Goal: Information Seeking & Learning: Check status

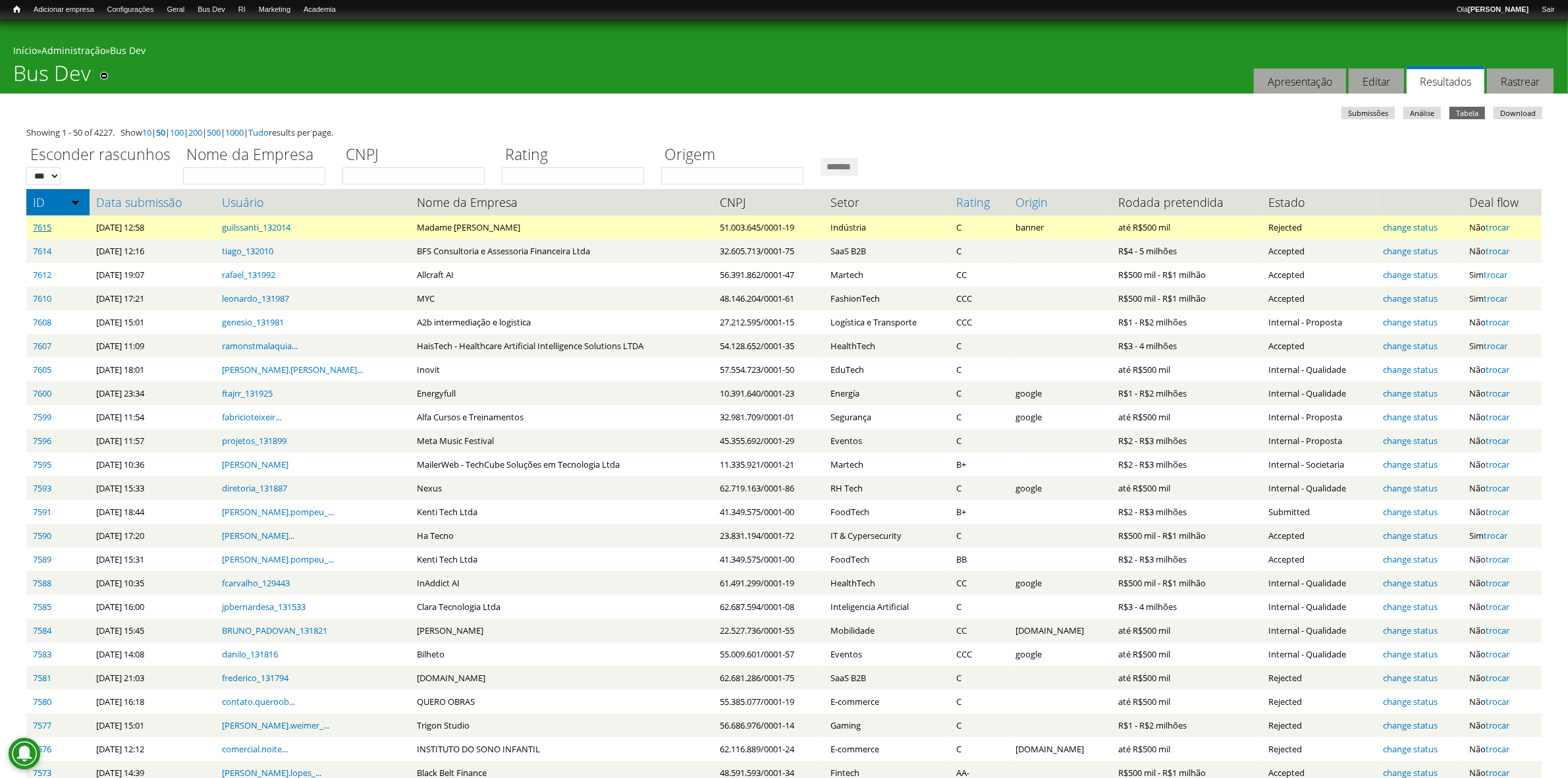
click at [44, 222] on link "7615" at bounding box center [43, 227] width 19 height 12
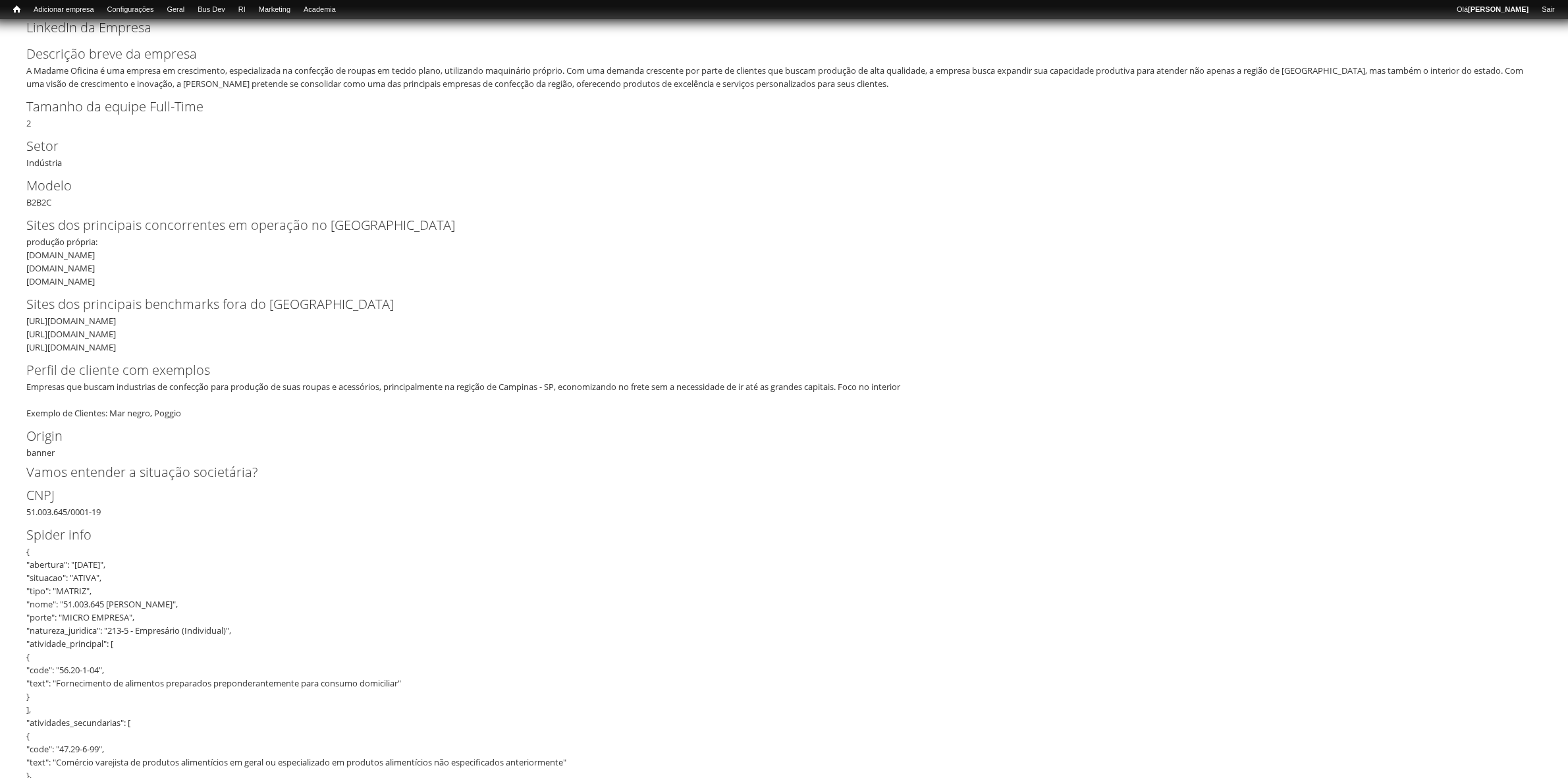
scroll to position [330, 0]
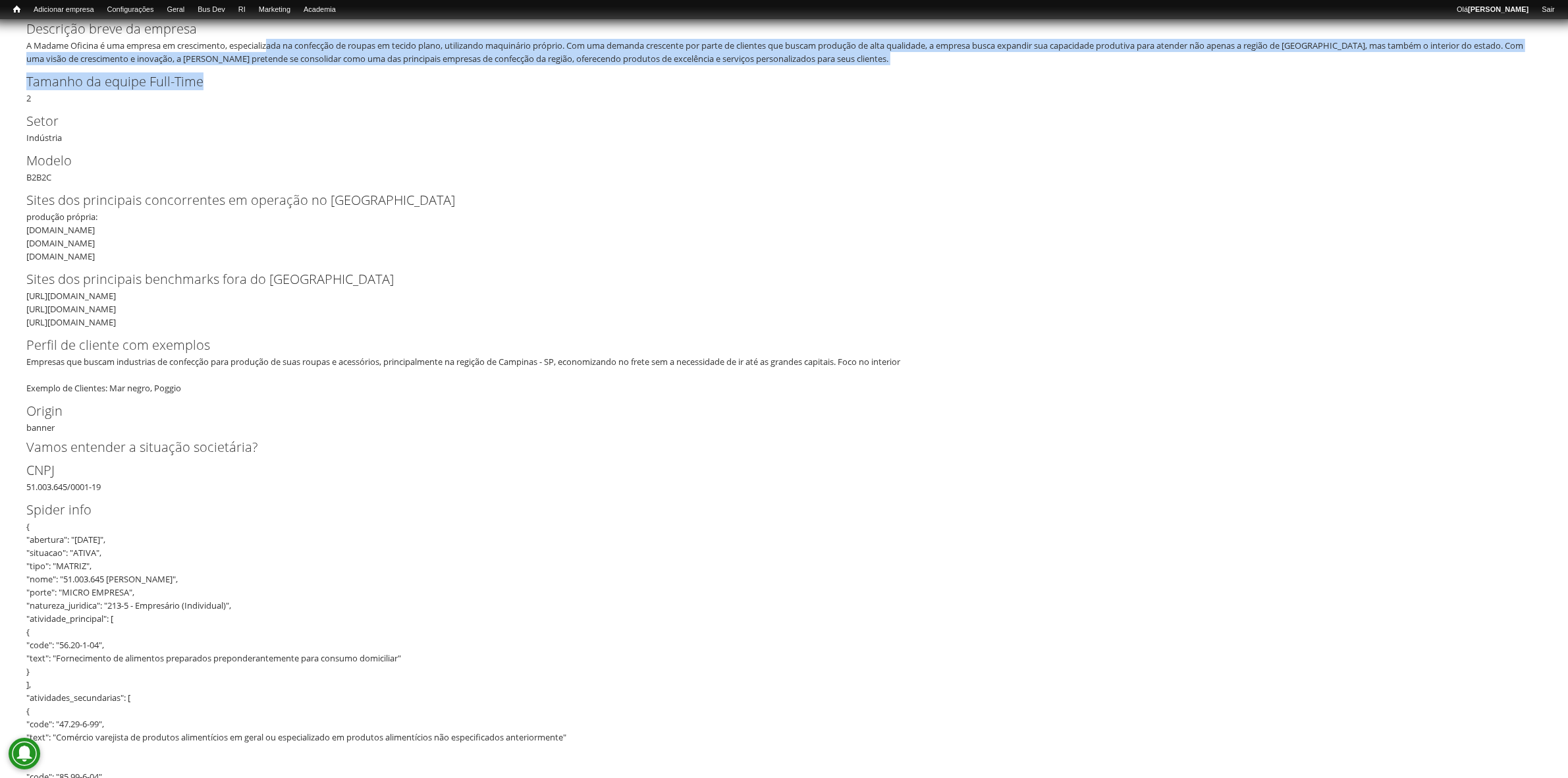
drag, startPoint x: 271, startPoint y: 50, endPoint x: 965, endPoint y: 67, distance: 694.2
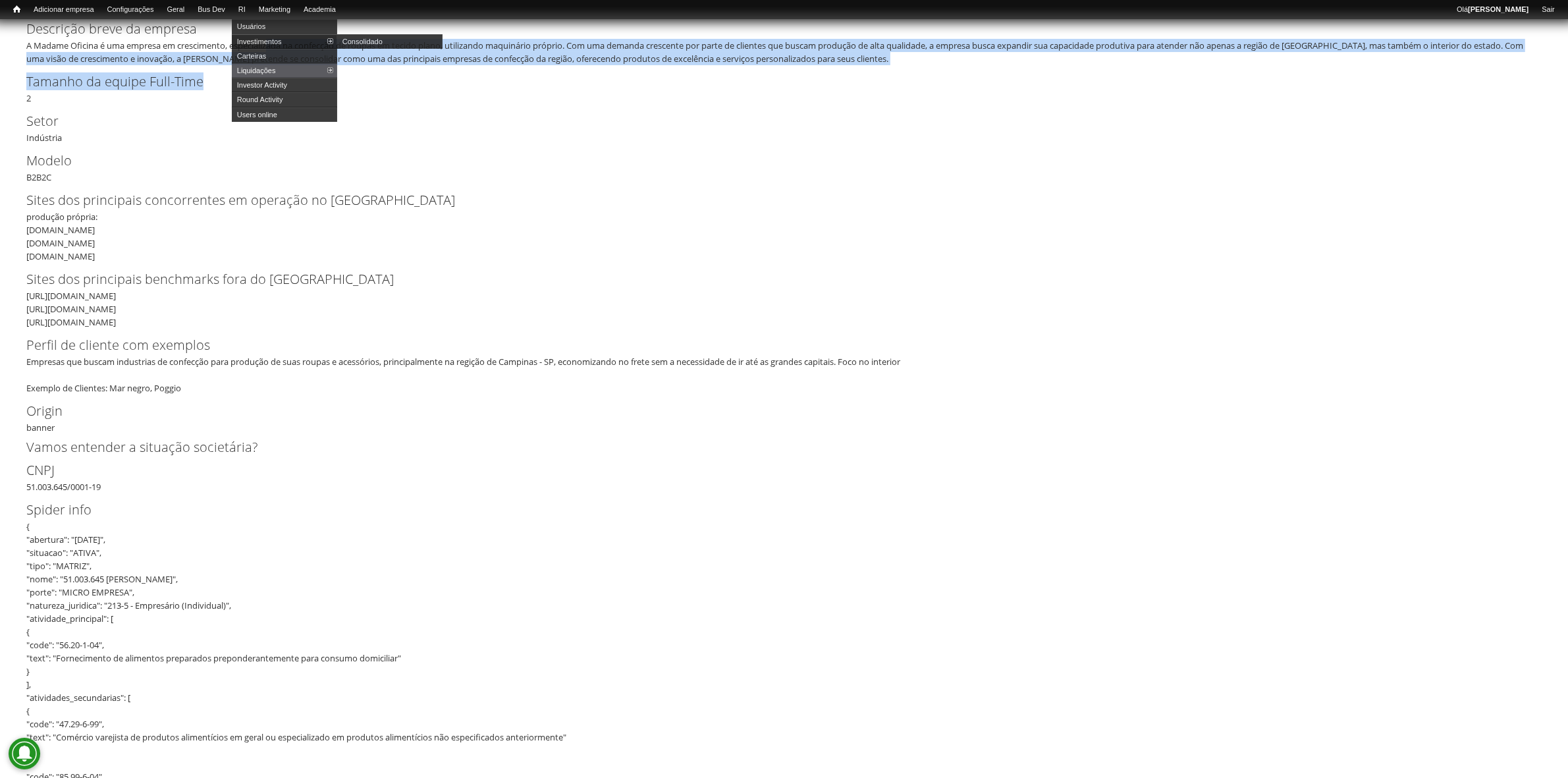
click at [267, 40] on link "Investimentos" at bounding box center [284, 41] width 105 height 15
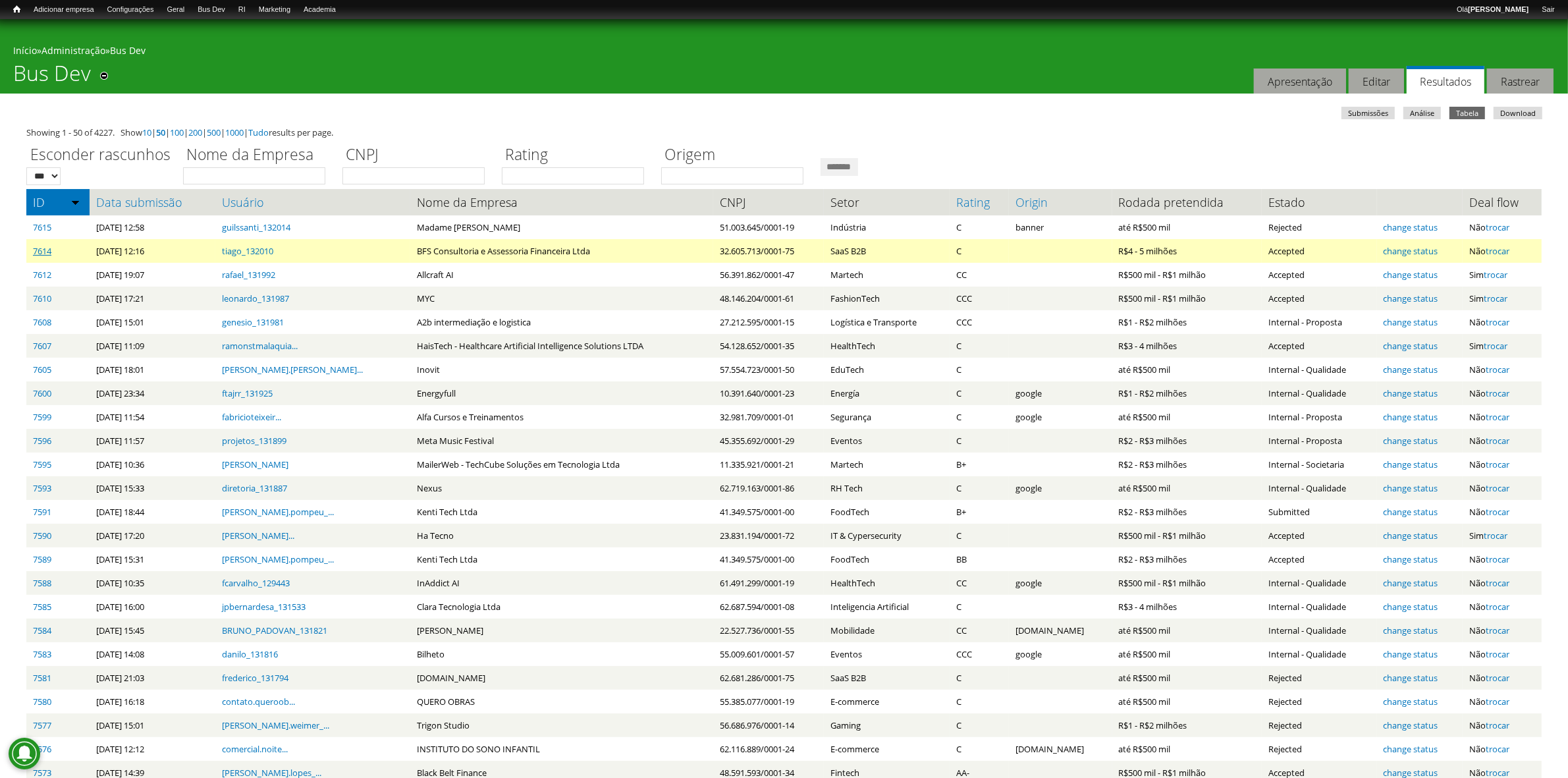
click at [42, 249] on link "7614" at bounding box center [43, 251] width 19 height 12
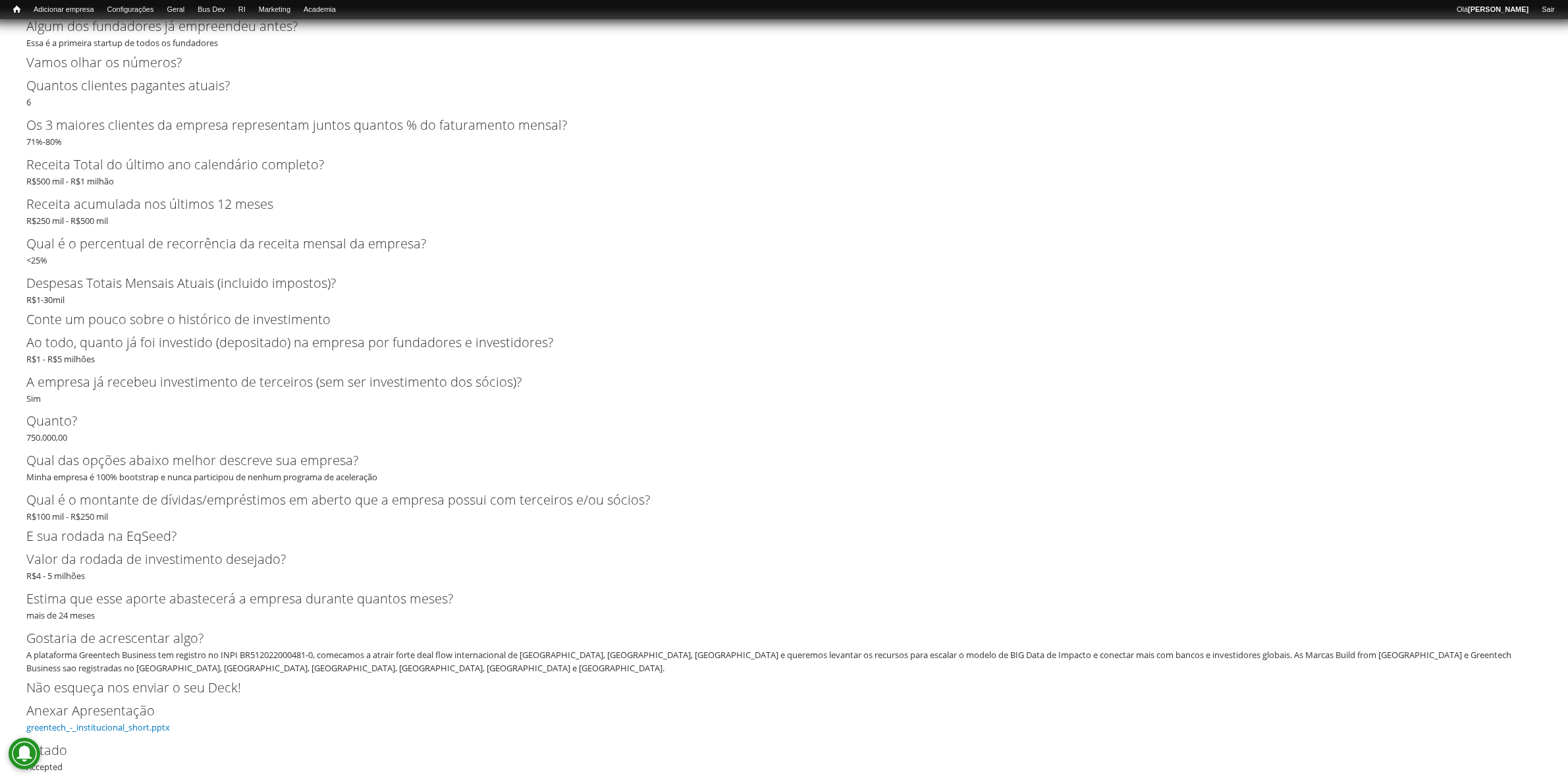
scroll to position [2852, 0]
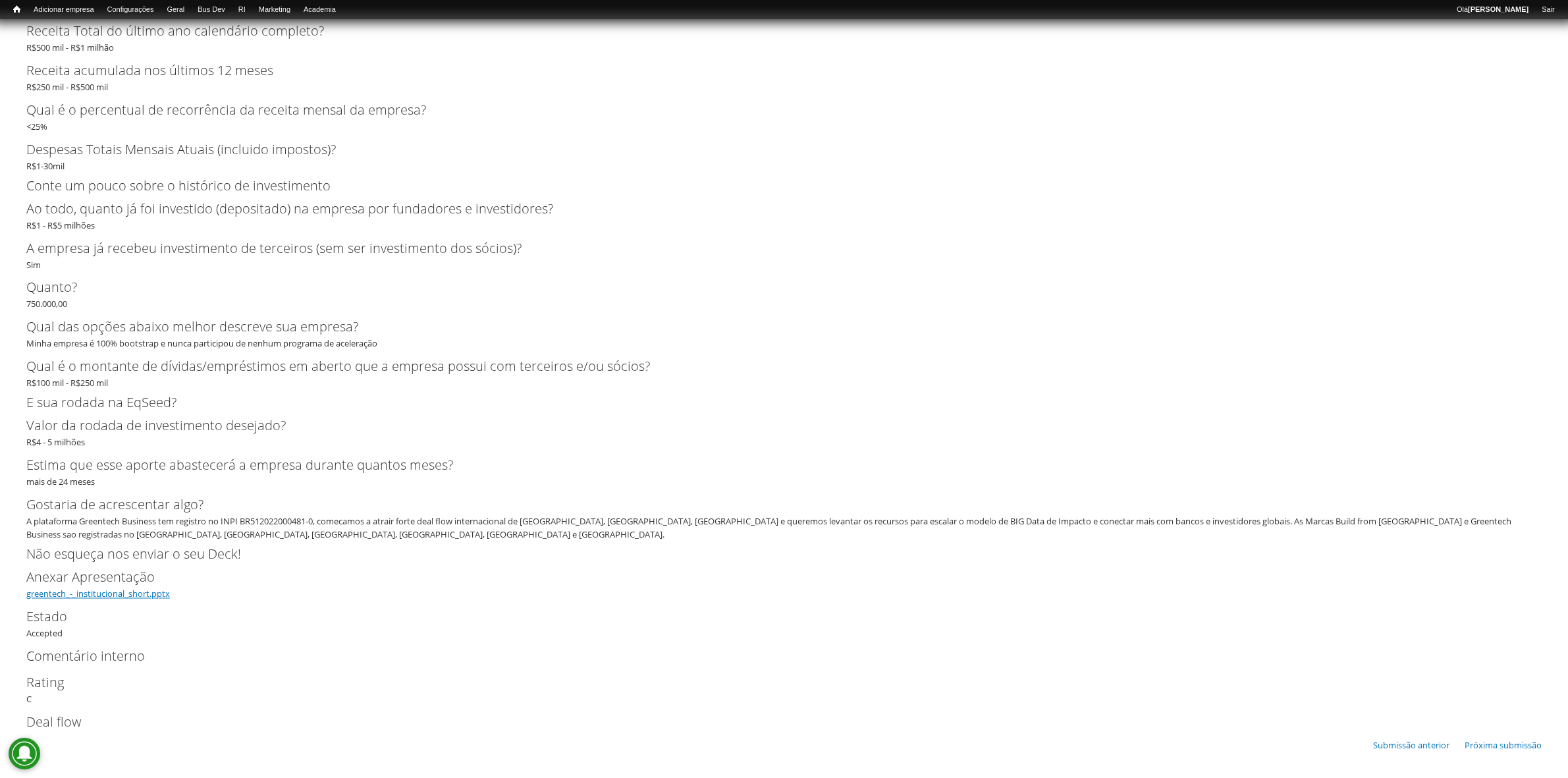
click at [117, 594] on link "greentech_-_institucional_short.pptx" at bounding box center [98, 594] width 143 height 12
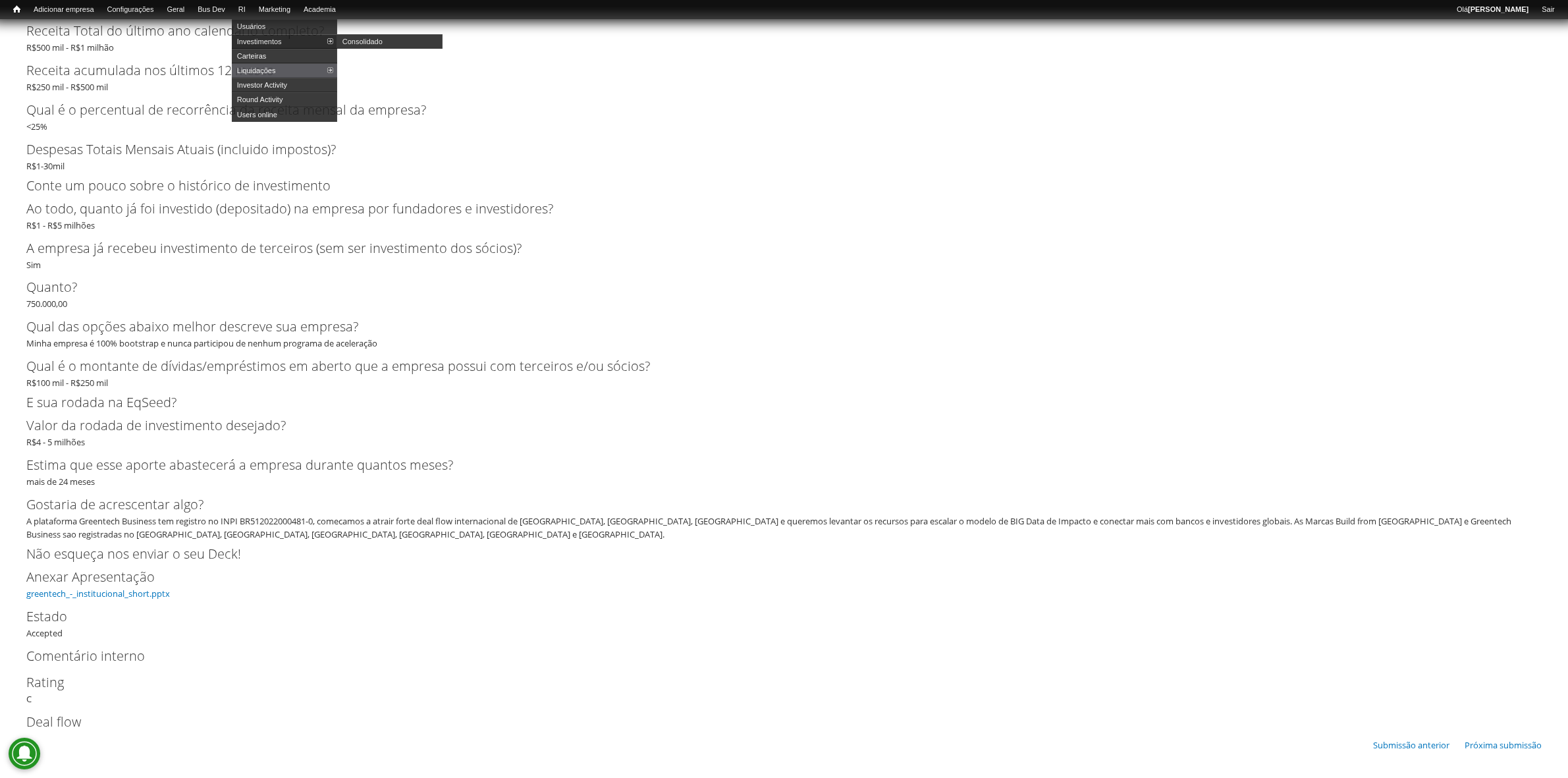
click at [277, 38] on link "Investimentos" at bounding box center [284, 41] width 105 height 15
